Goal: Complete application form

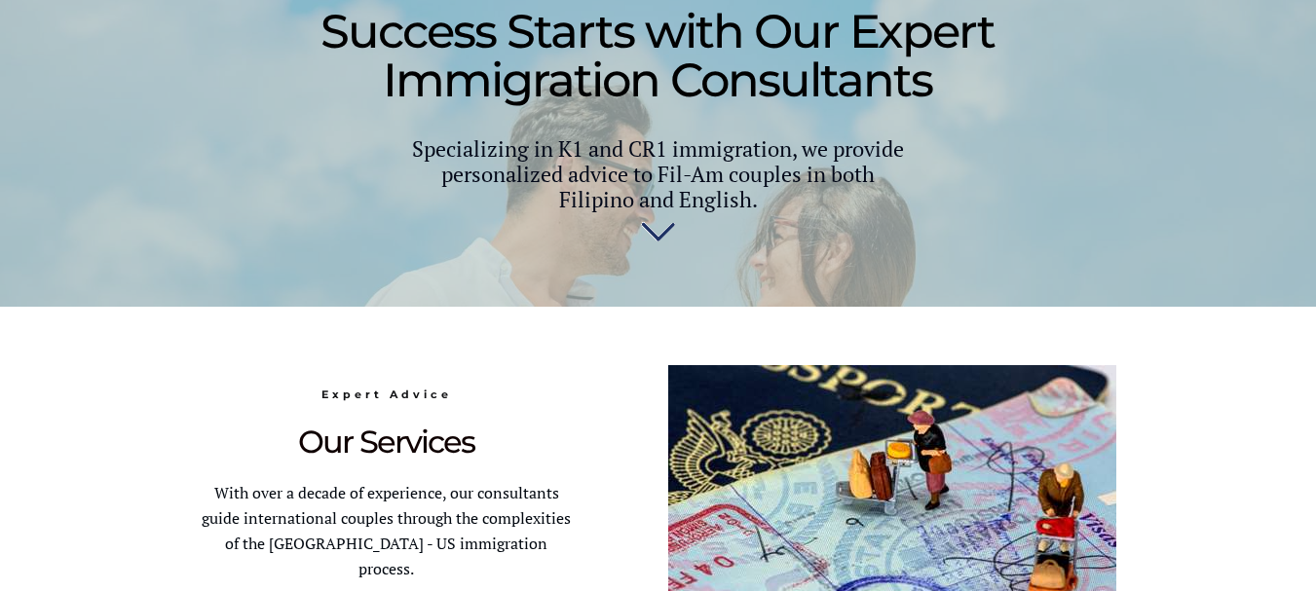
scroll to position [292, 0]
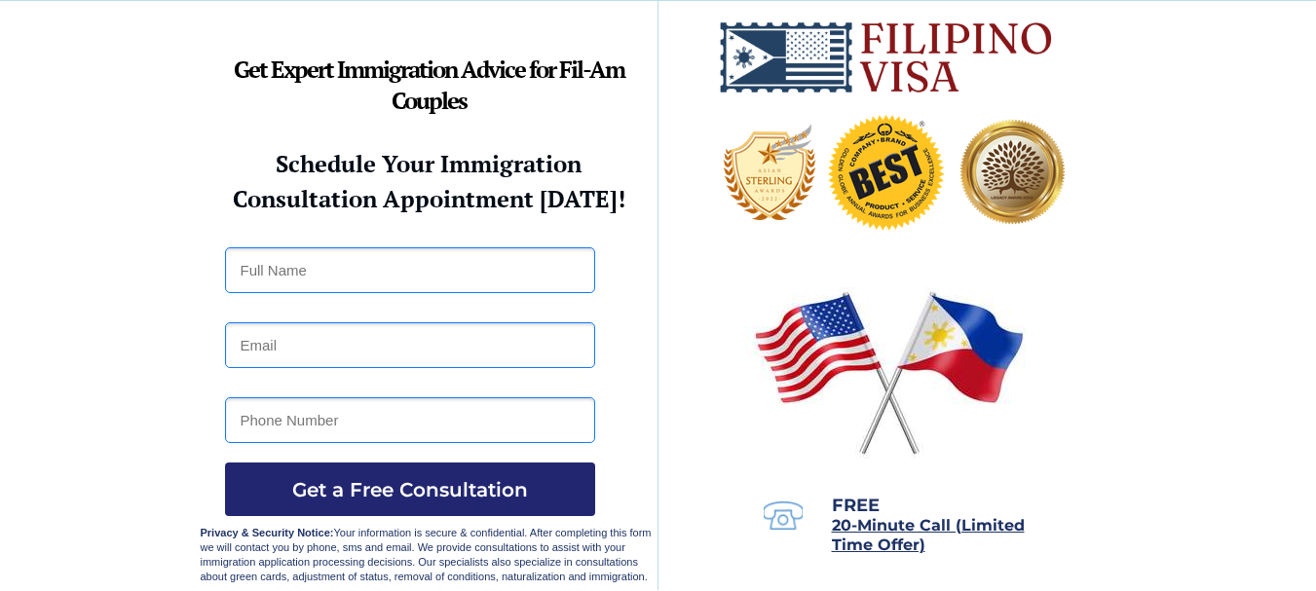
click at [423, 255] on input "text" at bounding box center [410, 270] width 370 height 46
click at [424, 270] on input "text" at bounding box center [410, 270] width 370 height 46
type input "[PERSON_NAME] Manlinsahon"
drag, startPoint x: 376, startPoint y: 334, endPoint x: 364, endPoint y: 339, distance: 12.7
click at [374, 334] on input "email" at bounding box center [410, 345] width 370 height 46
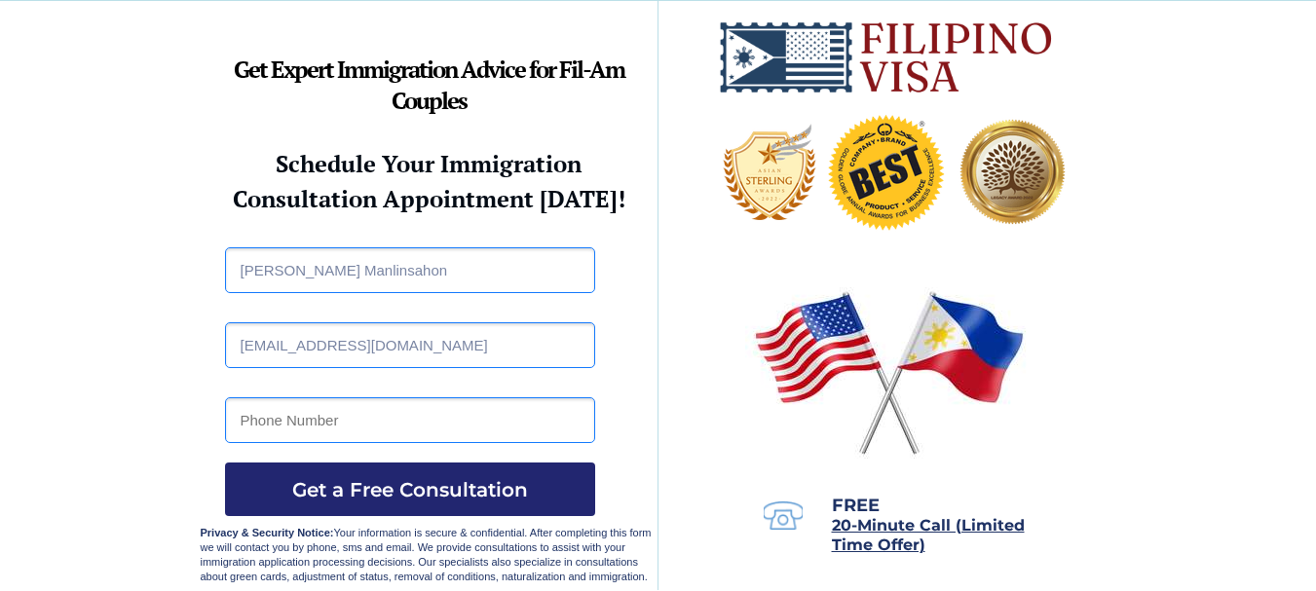
type input "[EMAIL_ADDRESS][DOMAIN_NAME]"
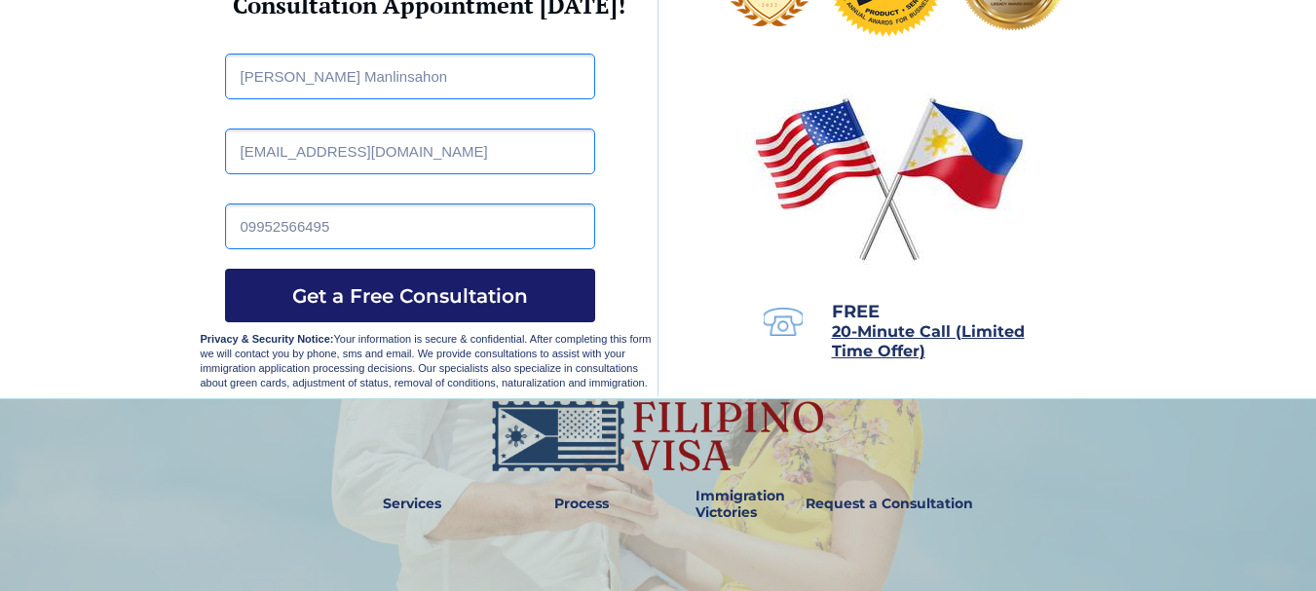
scroll to position [195, 0]
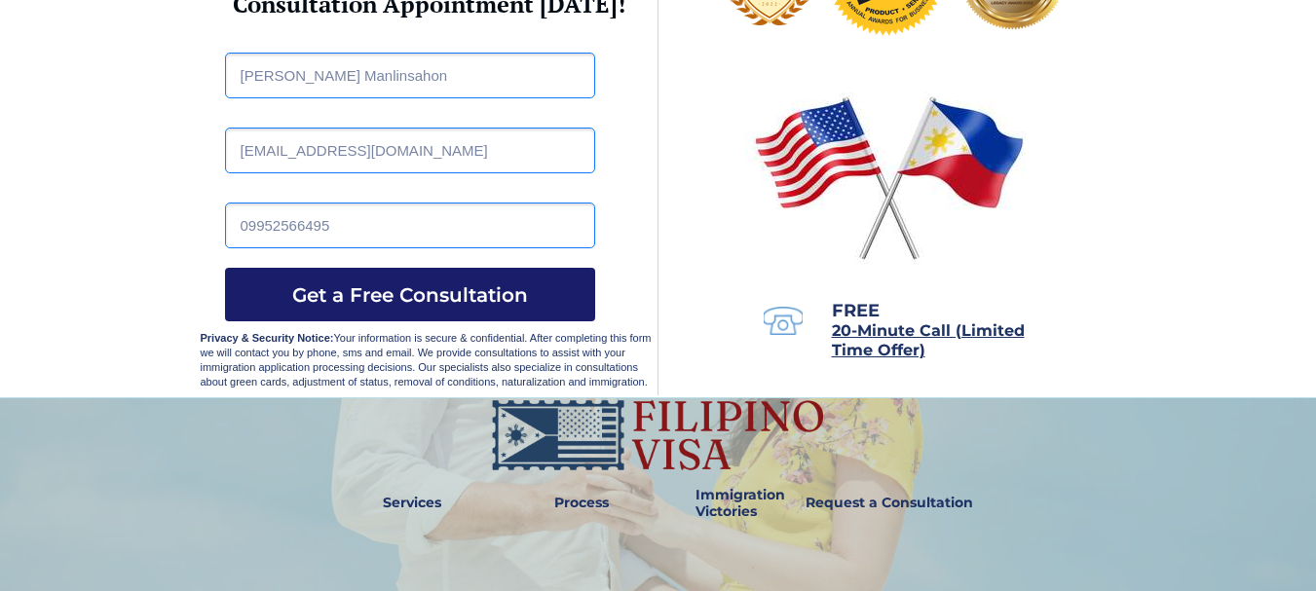
type input "09952566495"
click at [442, 311] on button "Get a Free Consultation" at bounding box center [410, 295] width 370 height 54
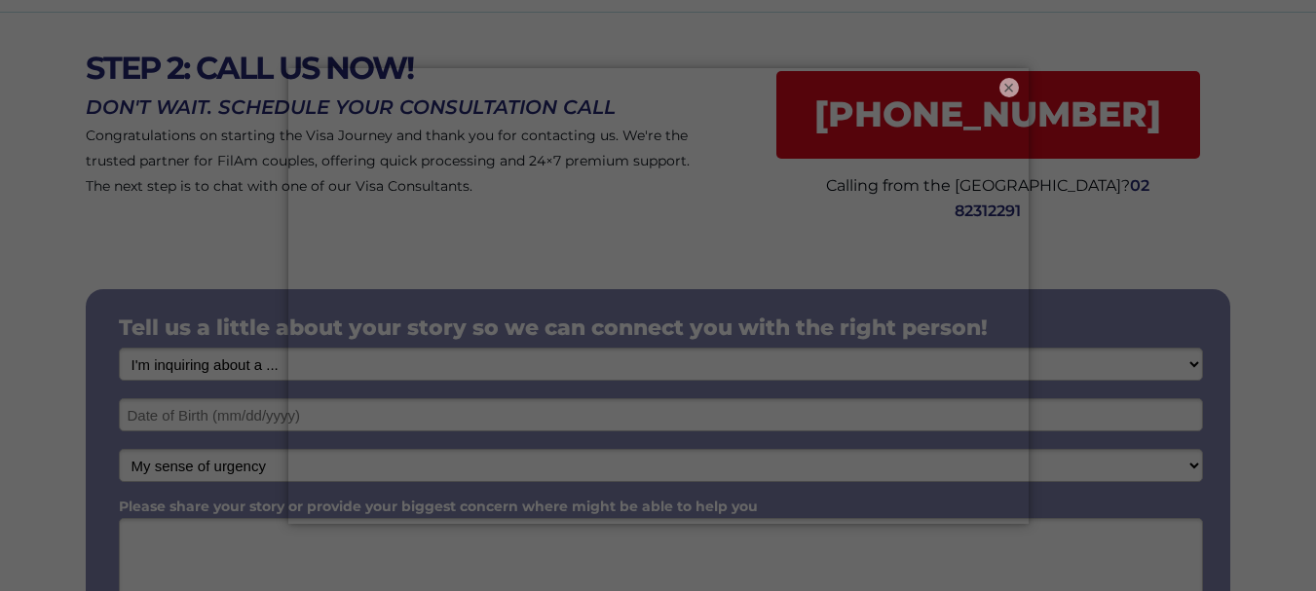
scroll to position [97, 0]
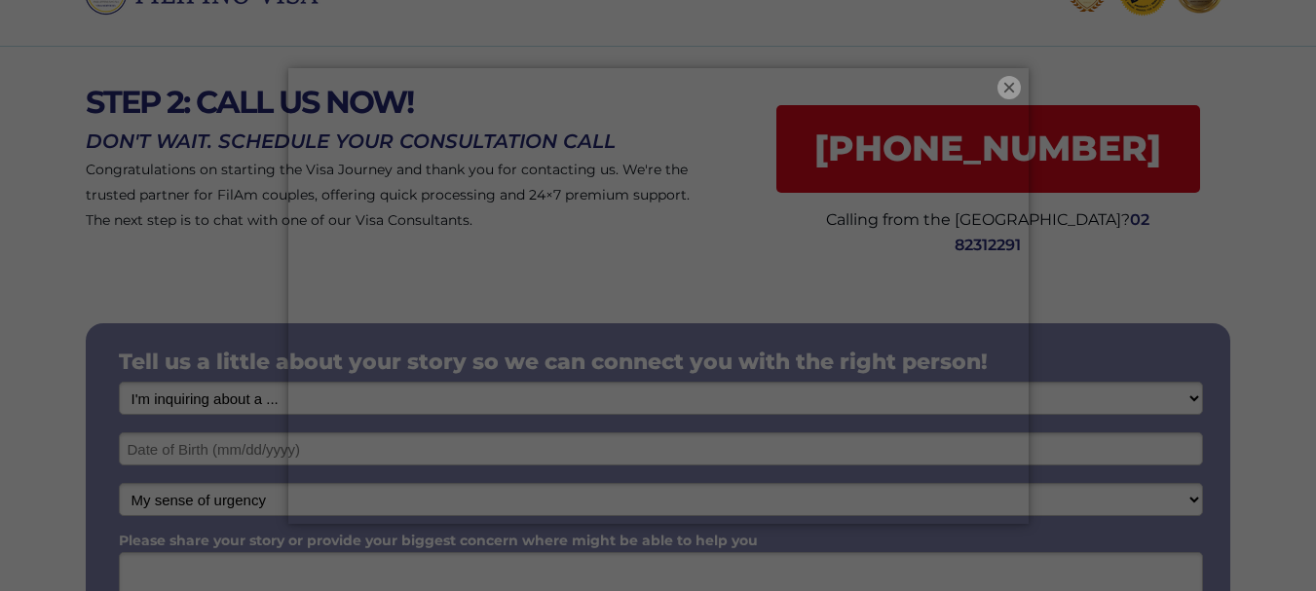
click at [1012, 84] on button "×" at bounding box center [1008, 87] width 23 height 23
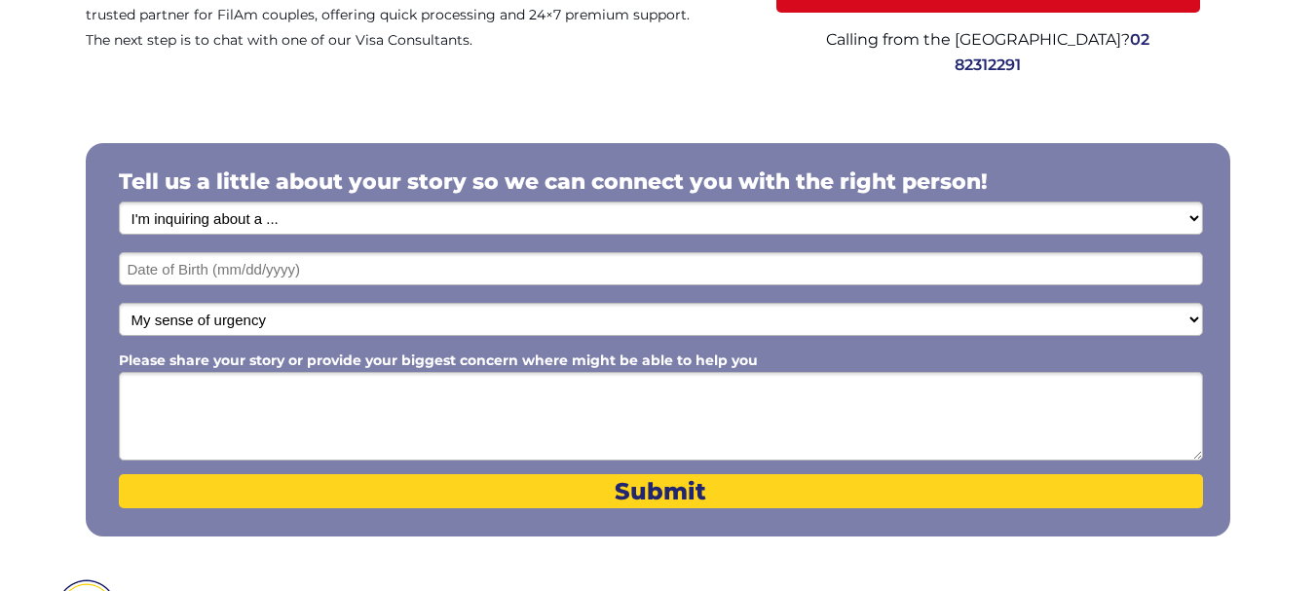
scroll to position [292, 0]
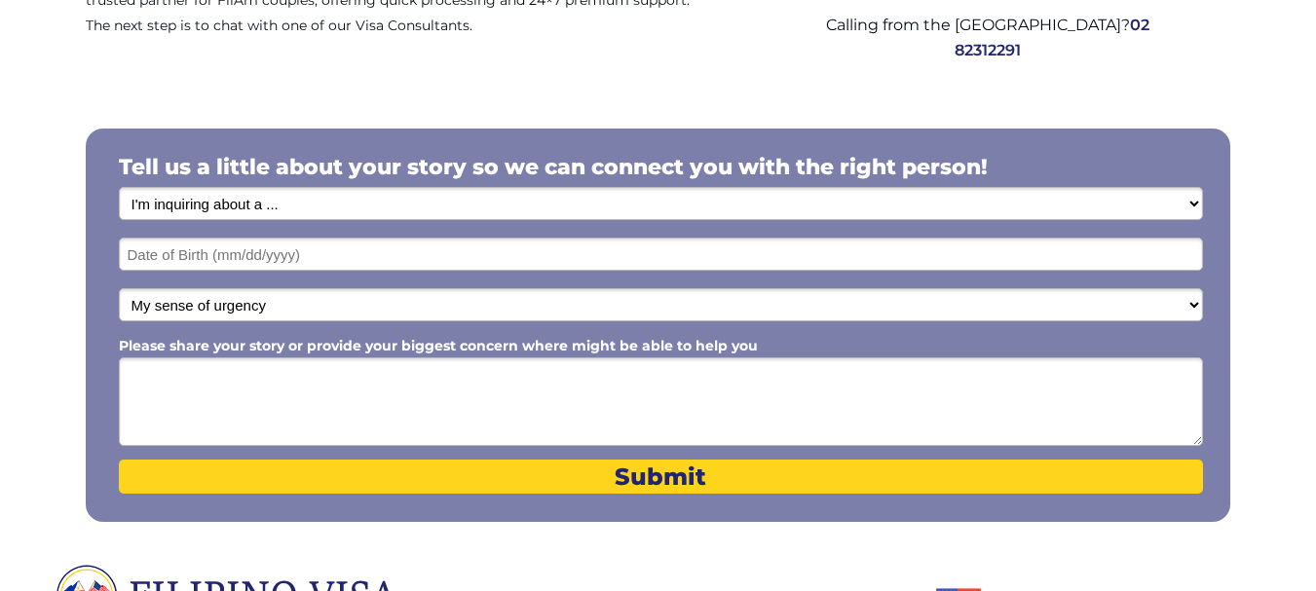
click at [324, 207] on select "I'm inquiring about a ... I don't know or other services Retirement Visa for Th…" at bounding box center [661, 203] width 1084 height 33
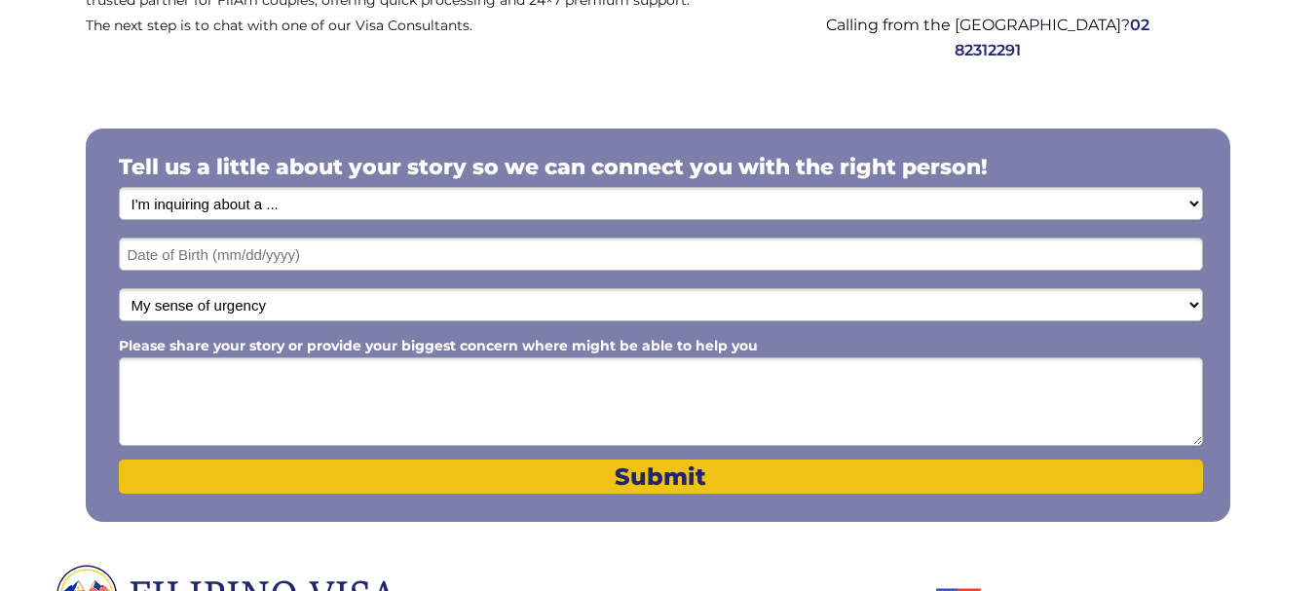
select select "1796"
click at [119, 187] on select "I'm inquiring about a ... I don't know or other services Retirement Visa for Th…" at bounding box center [661, 203] width 1084 height 33
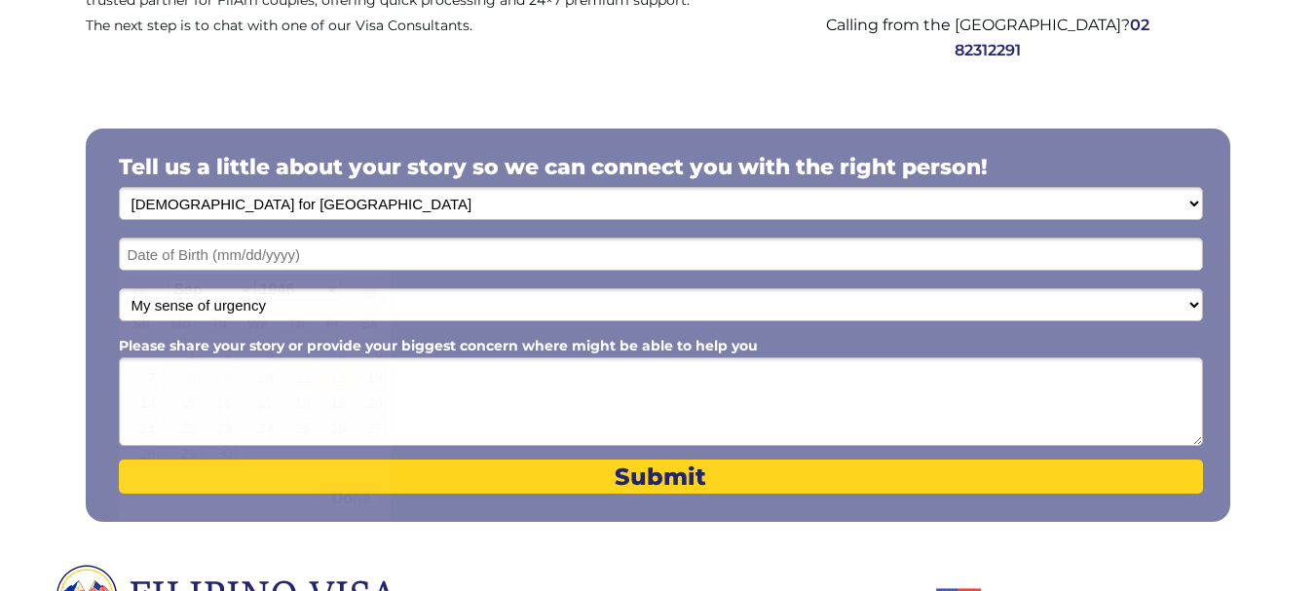
click at [445, 251] on input "text" at bounding box center [661, 254] width 1084 height 33
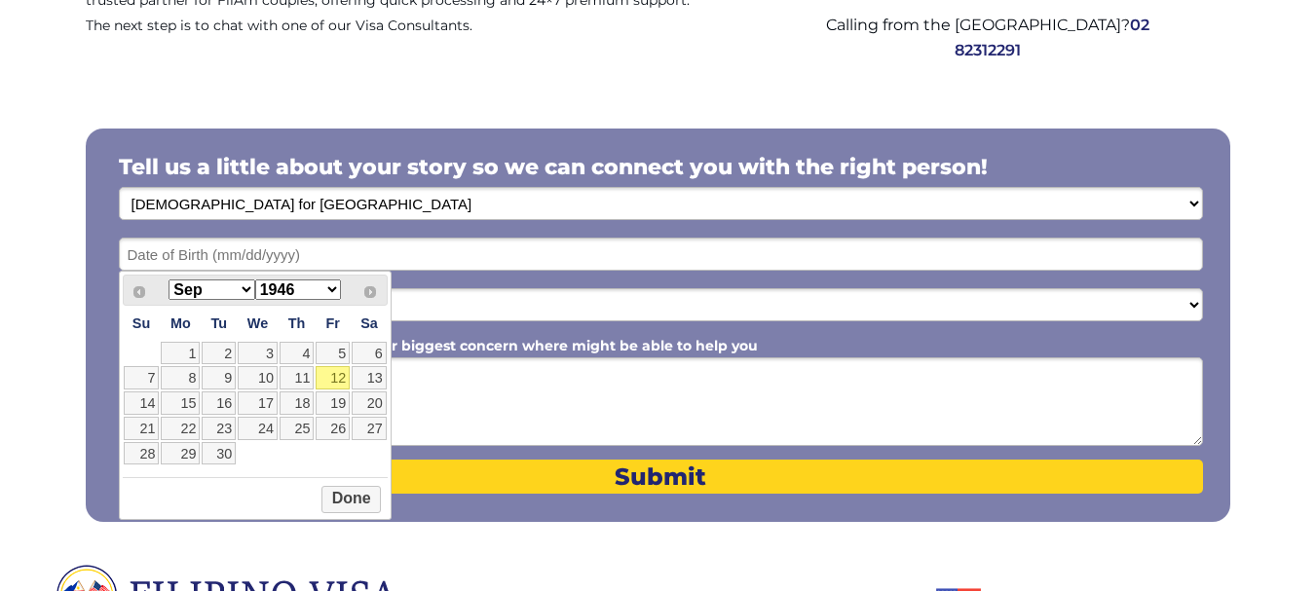
click at [547, 240] on input "text" at bounding box center [661, 254] width 1084 height 33
drag, startPoint x: 340, startPoint y: 280, endPoint x: 332, endPoint y: 288, distance: 11.0
click at [340, 281] on select "1946 1947 1948 1949 1950 1951 1952 1953 1954 1955 1956 1957 1958 1959 1960 1961…" at bounding box center [298, 290] width 86 height 20
click at [332, 289] on select "1946 1947 1948 1949 1950 1951 1952 1953 1954 1955 1956 1957 1958 1959 1960 1961…" at bounding box center [298, 290] width 86 height 20
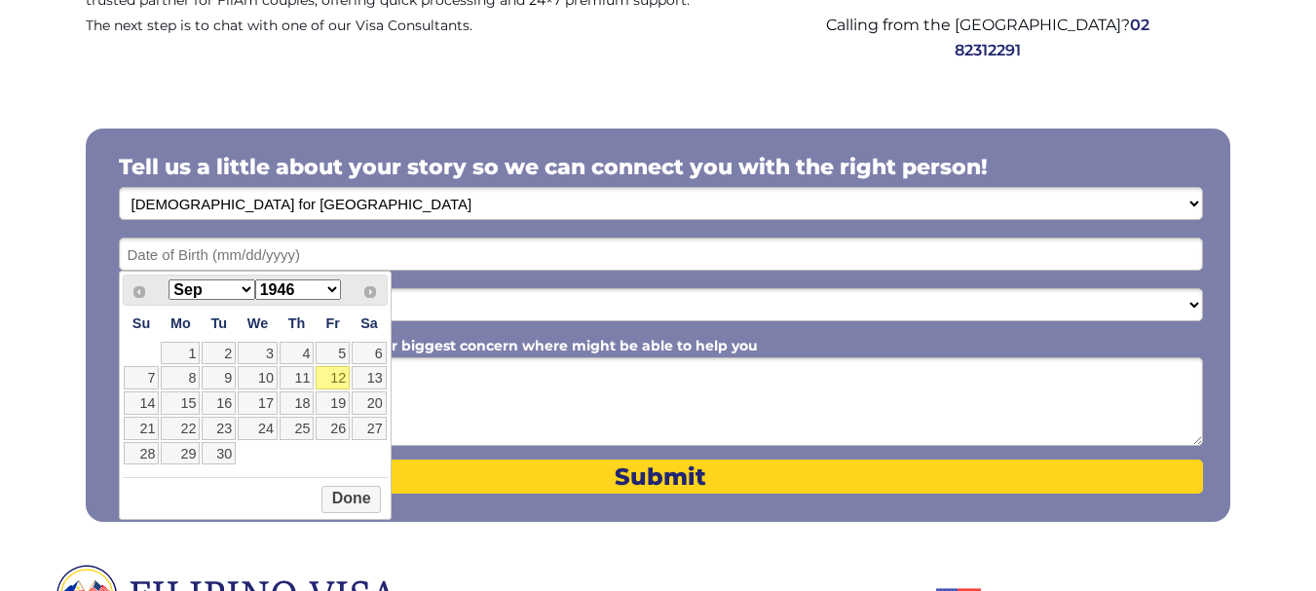
click at [332, 289] on select "1946 1947 1948 1949 1950 1951 1952 1953 1954 1955 1956 1957 1958 1959 1960 1961…" at bounding box center [298, 290] width 86 height 20
click at [215, 294] on select "Jan Feb Mar Apr May Jun Jul Aug Sep Oct Nov Dec" at bounding box center [211, 290] width 86 height 20
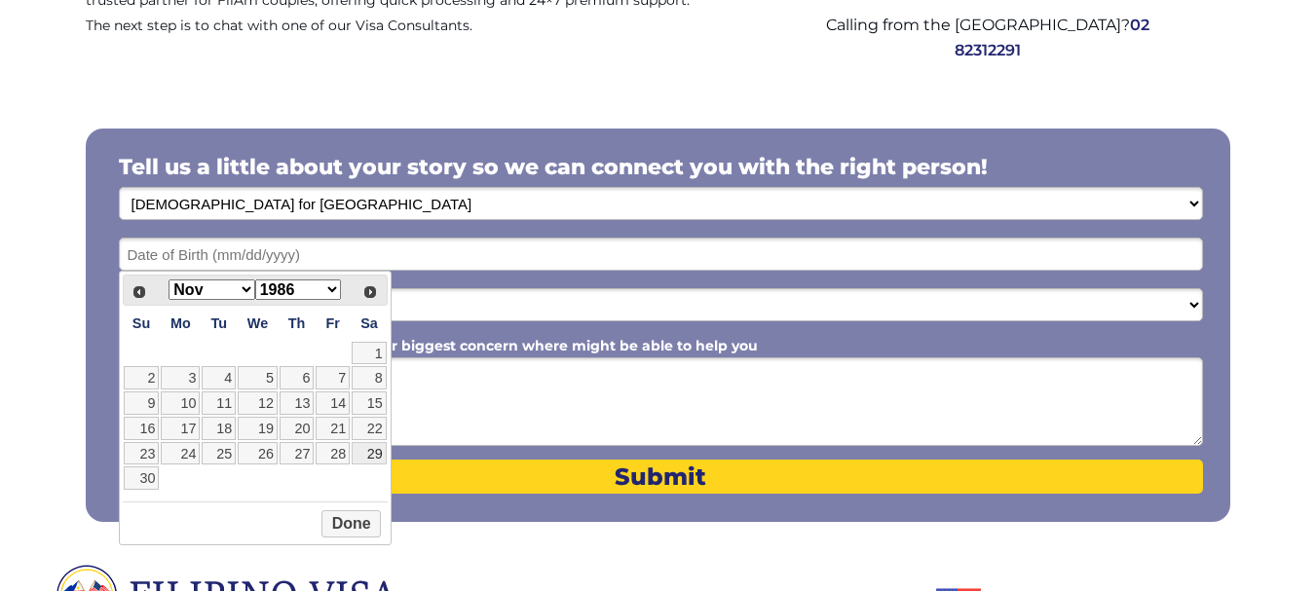
click at [366, 456] on link "29" at bounding box center [369, 453] width 35 height 23
type input "11/29/1986"
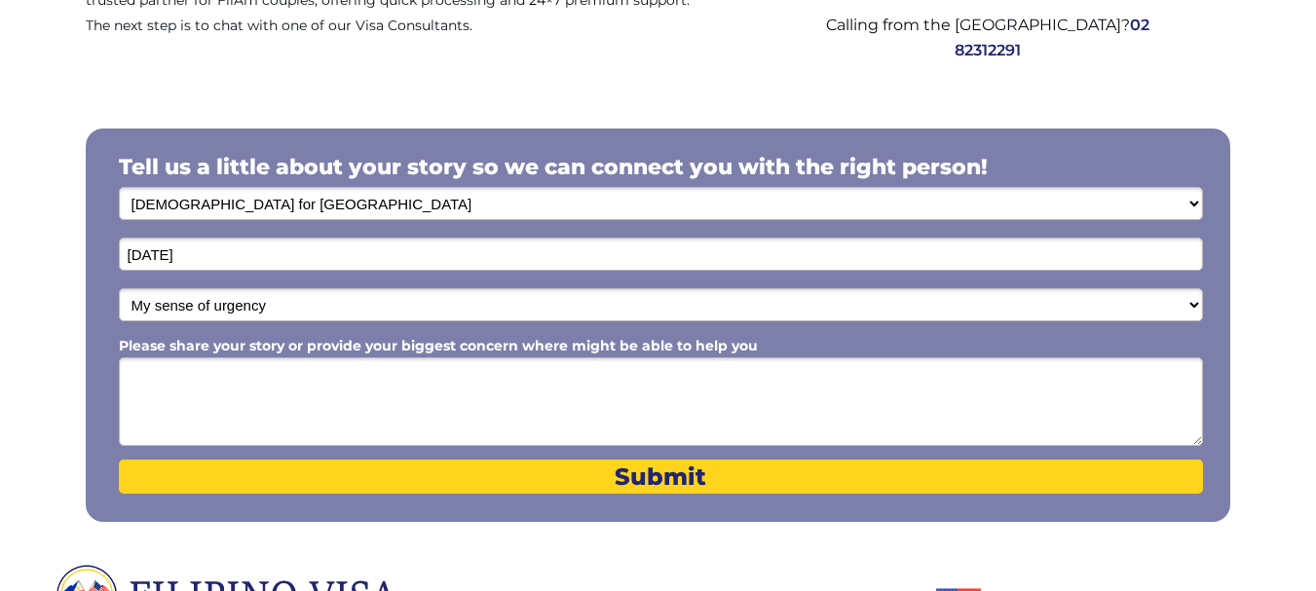
click at [317, 295] on select "My sense of urgency Low Priority - I'm just looking Medium High Priority - I ne…" at bounding box center [661, 304] width 1084 height 33
select select "1803"
click at [119, 288] on select "My sense of urgency Low Priority - I'm just looking Medium High Priority - I ne…" at bounding box center [661, 304] width 1084 height 33
click at [220, 373] on textarea "Please share your story or provide your biggest concern where might be able to …" at bounding box center [661, 401] width 1084 height 89
type textarea "i"
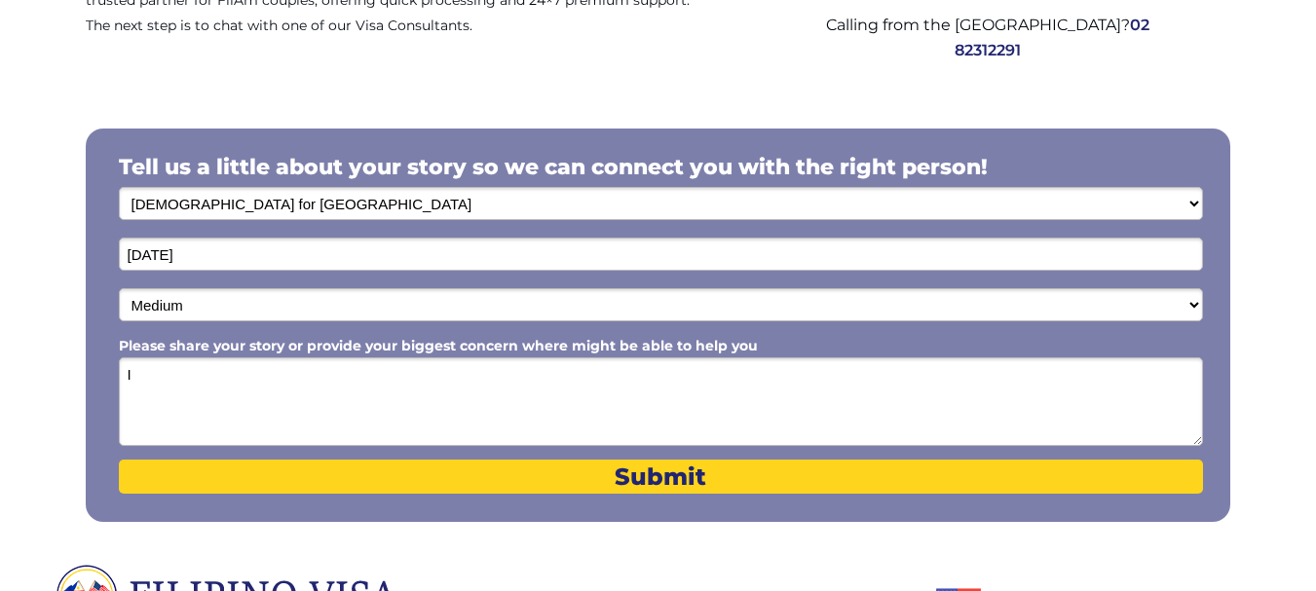
click at [417, 386] on textarea "I" at bounding box center [661, 401] width 1084 height 89
paste textarea "“I’m confused about the next step after my expedite request at the NVC was appr…"
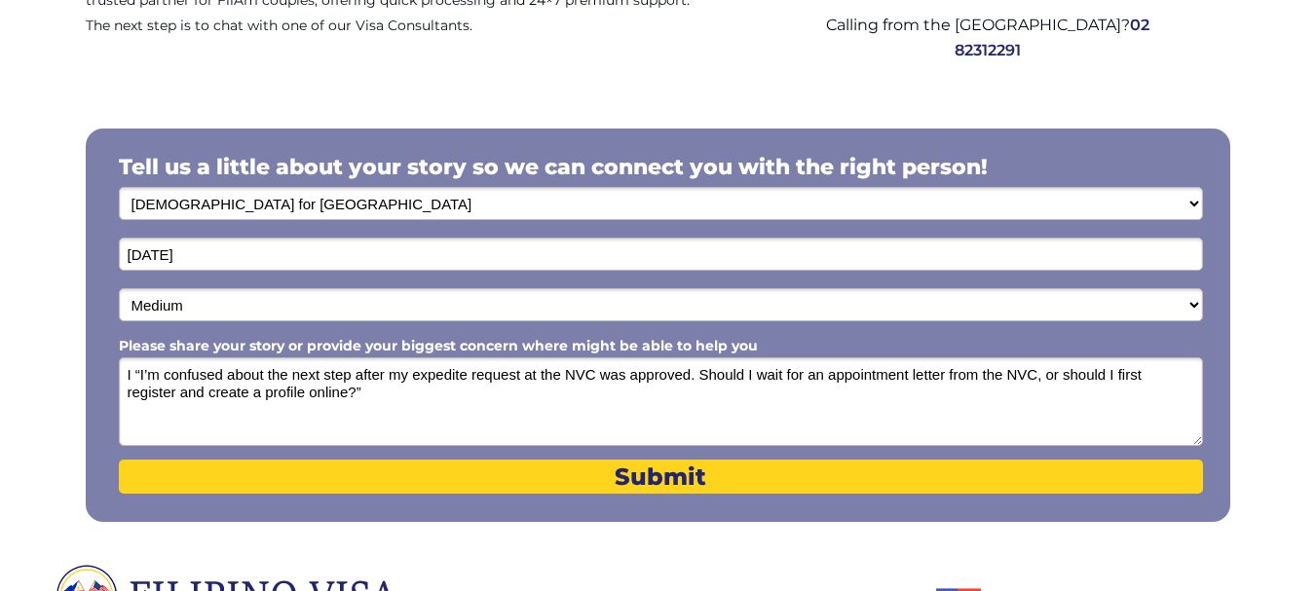
click at [417, 386] on textarea "I “I’m confused about the next step after my expedite request at the NVC was ap…" at bounding box center [661, 401] width 1084 height 89
drag, startPoint x: 135, startPoint y: 373, endPoint x: 76, endPoint y: 370, distance: 59.5
click at [76, 370] on div "STEP 2: CALL US NOW! Congratulations on starting the Visa Journey and thank you…" at bounding box center [658, 299] width 1316 height 1112
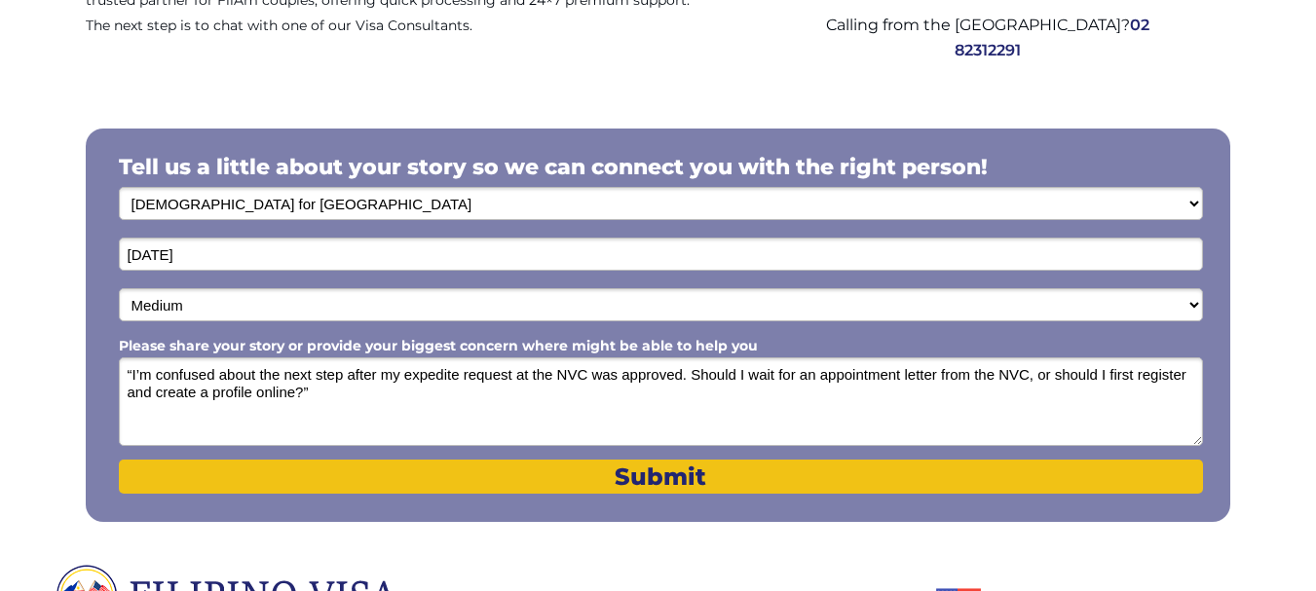
type textarea "“I’m confused about the next step after my expedite request at the NVC was appr…"
click at [580, 471] on span "Submit" at bounding box center [661, 477] width 1084 height 28
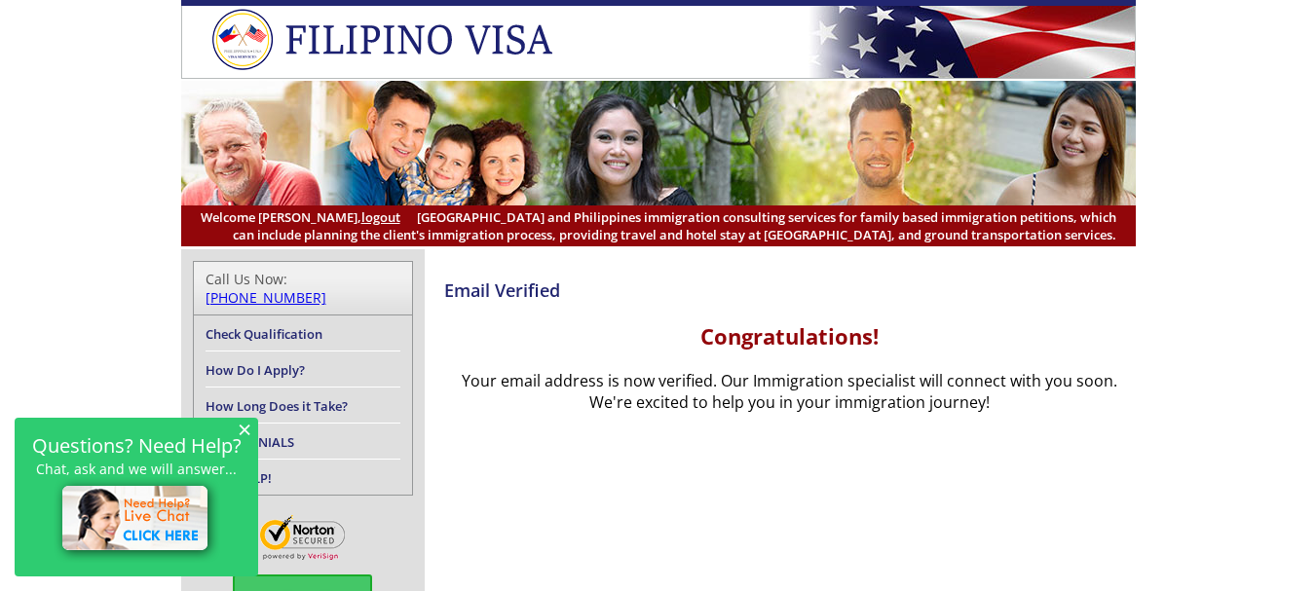
scroll to position [194, 0]
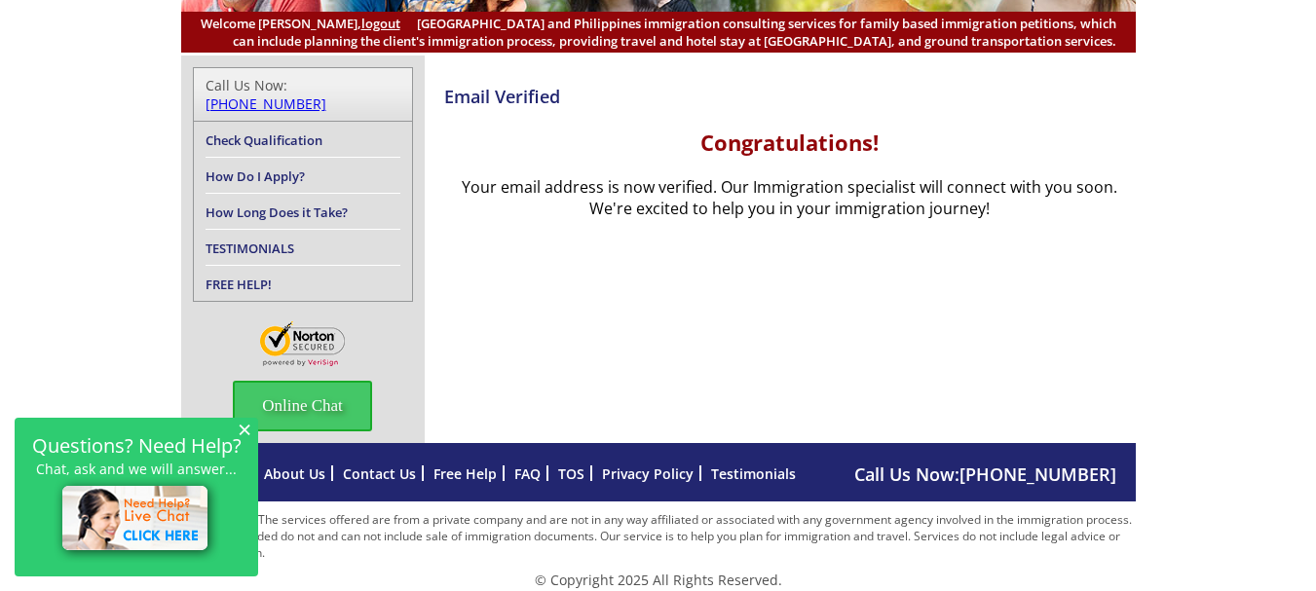
click at [241, 433] on span "×" at bounding box center [245, 429] width 14 height 17
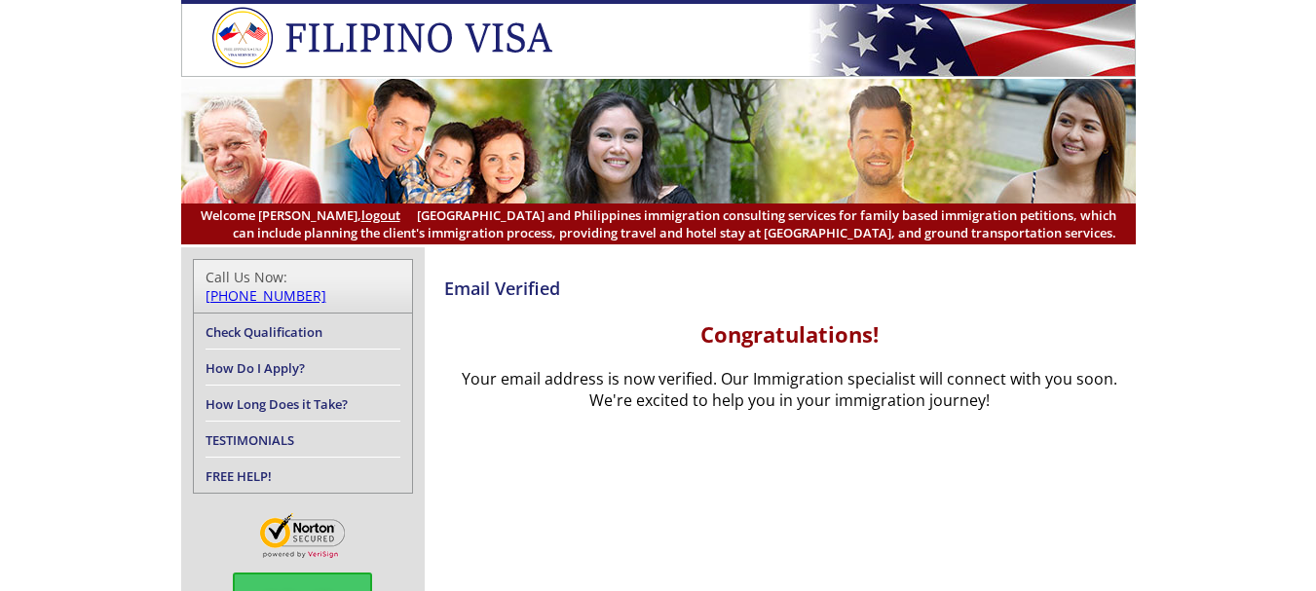
scroll to position [0, 0]
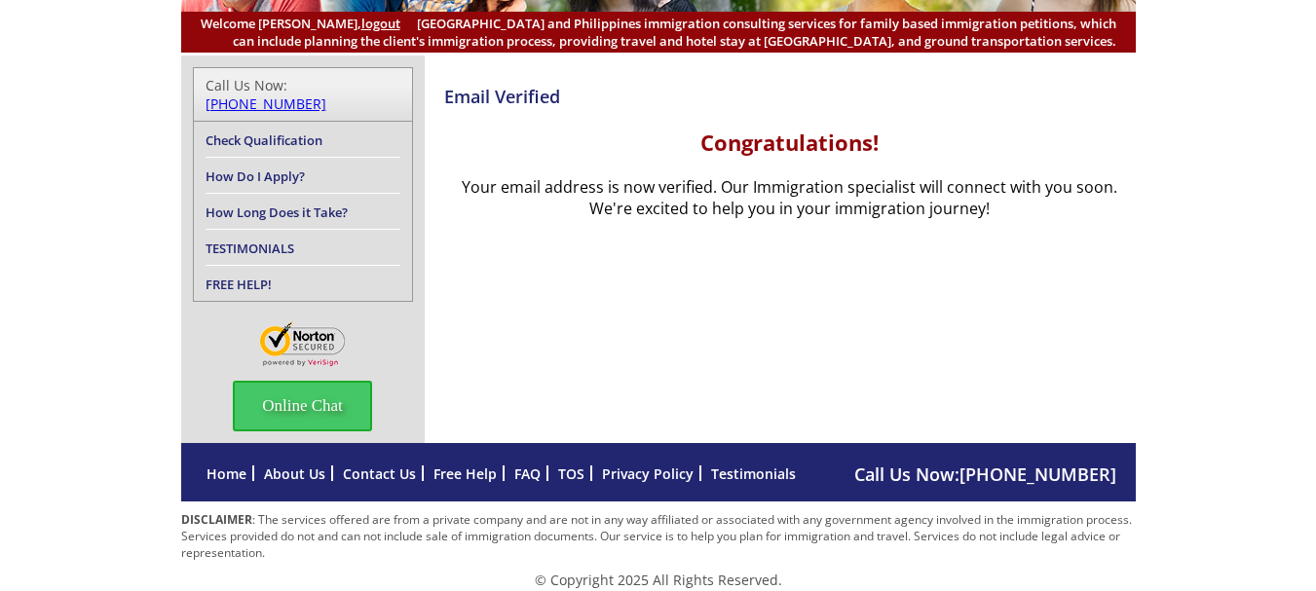
click at [765, 291] on div "Email Verified Congratulations! Your email address is now verified. Our Immigra…" at bounding box center [658, 250] width 954 height 388
